Goal: Check status

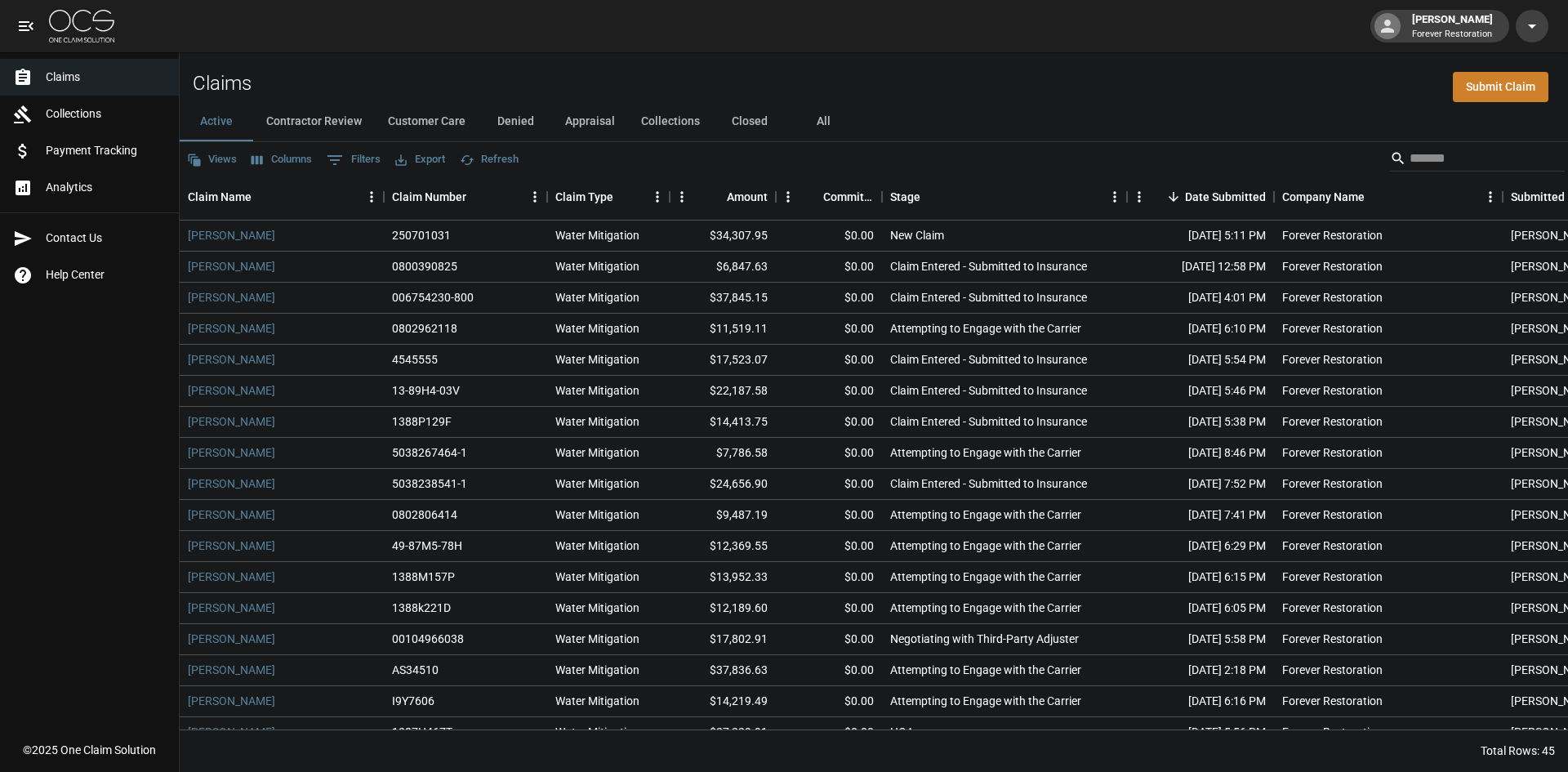
click at [516, 161] on button "Refresh" at bounding box center [489, 160] width 67 height 25
click at [489, 158] on button "Refresh" at bounding box center [489, 160] width 67 height 25
click at [496, 157] on button "Refresh" at bounding box center [489, 160] width 67 height 25
click at [420, 123] on button "Customer Care" at bounding box center [427, 121] width 103 height 39
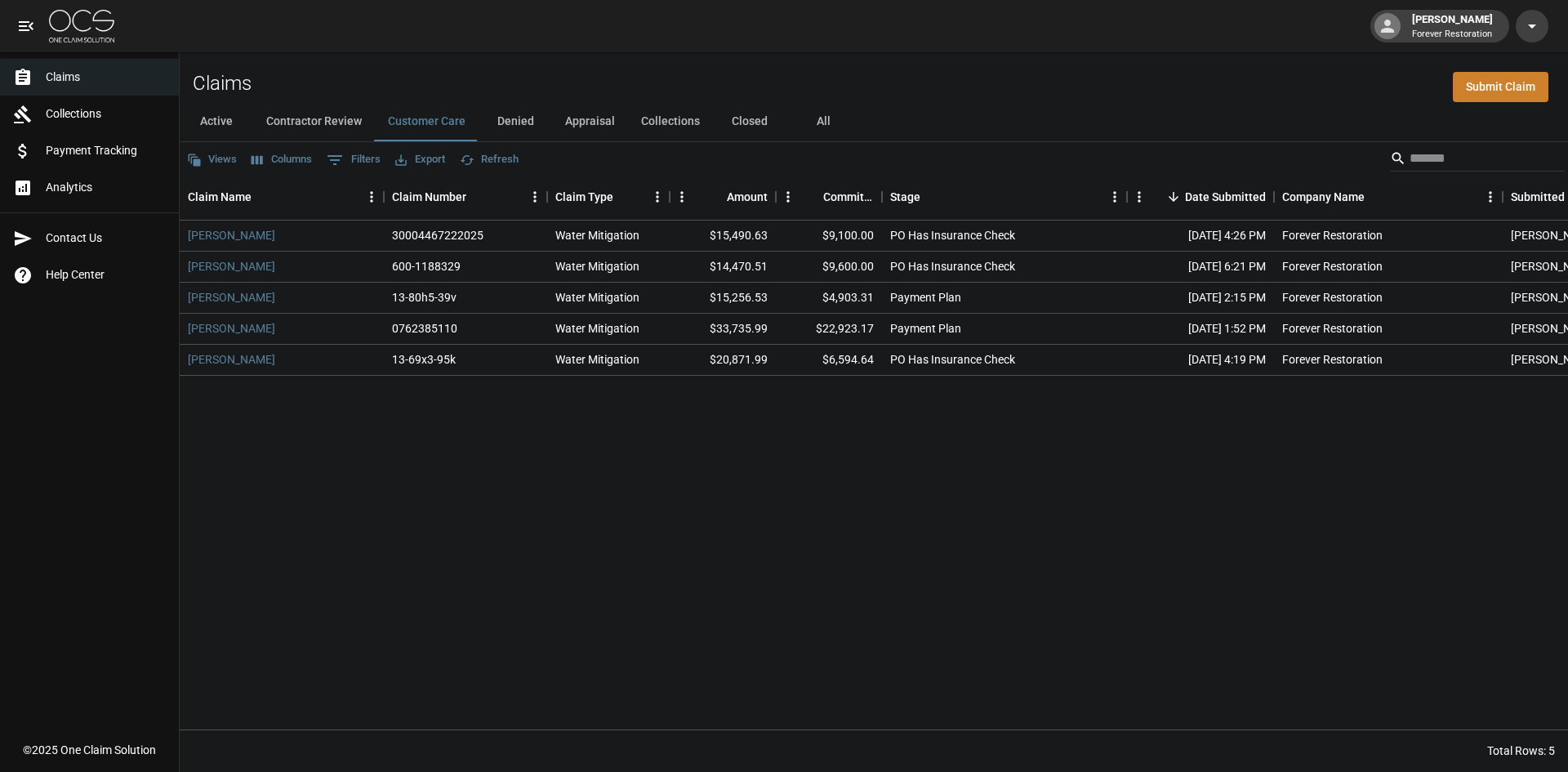
click at [501, 152] on button "Refresh" at bounding box center [489, 160] width 67 height 25
click at [224, 117] on button "Active" at bounding box center [217, 121] width 74 height 39
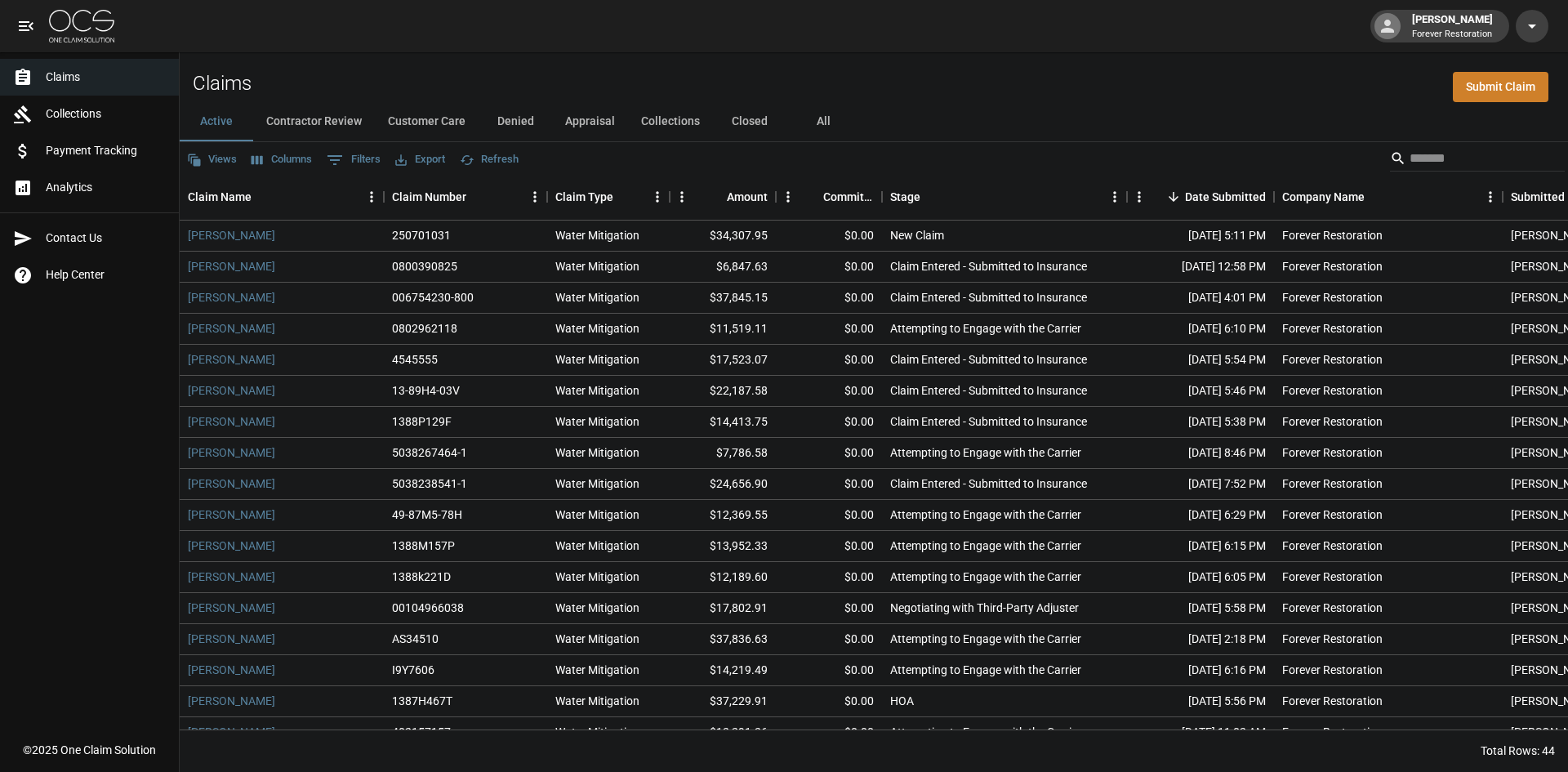
click at [445, 130] on button "Customer Care" at bounding box center [427, 121] width 103 height 39
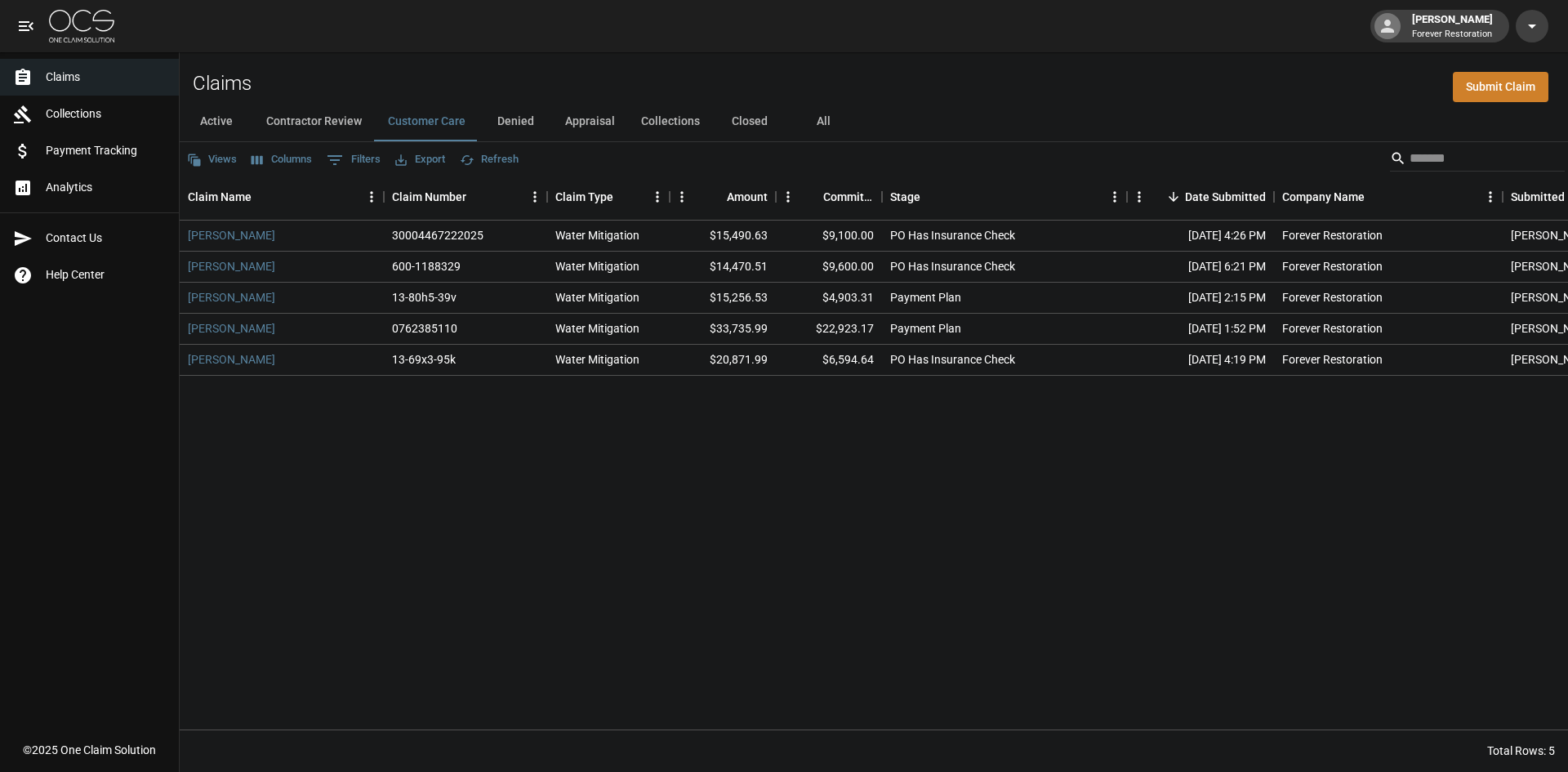
click at [232, 124] on button "Active" at bounding box center [217, 121] width 74 height 39
